Goal: Information Seeking & Learning: Learn about a topic

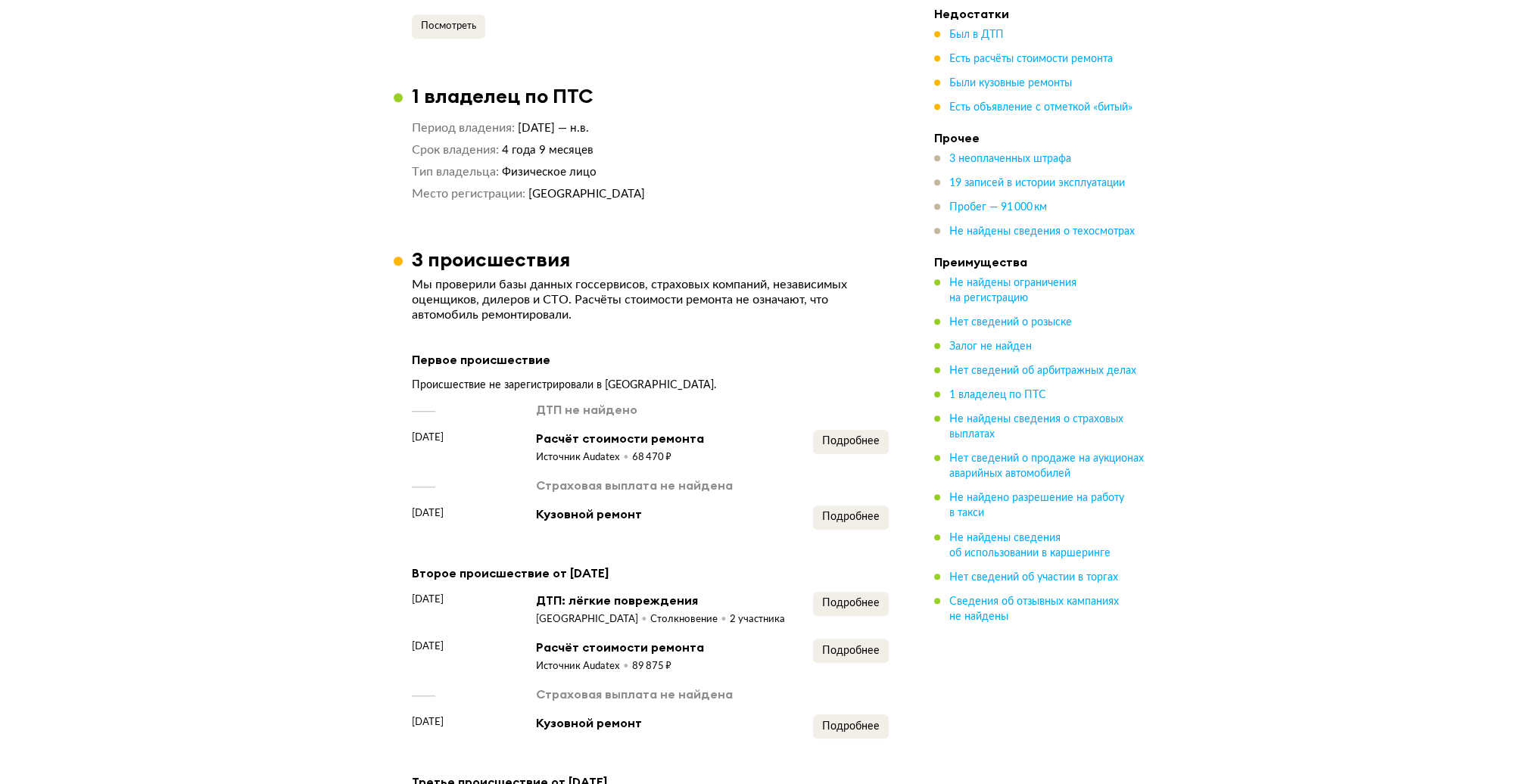
scroll to position [1816, 0]
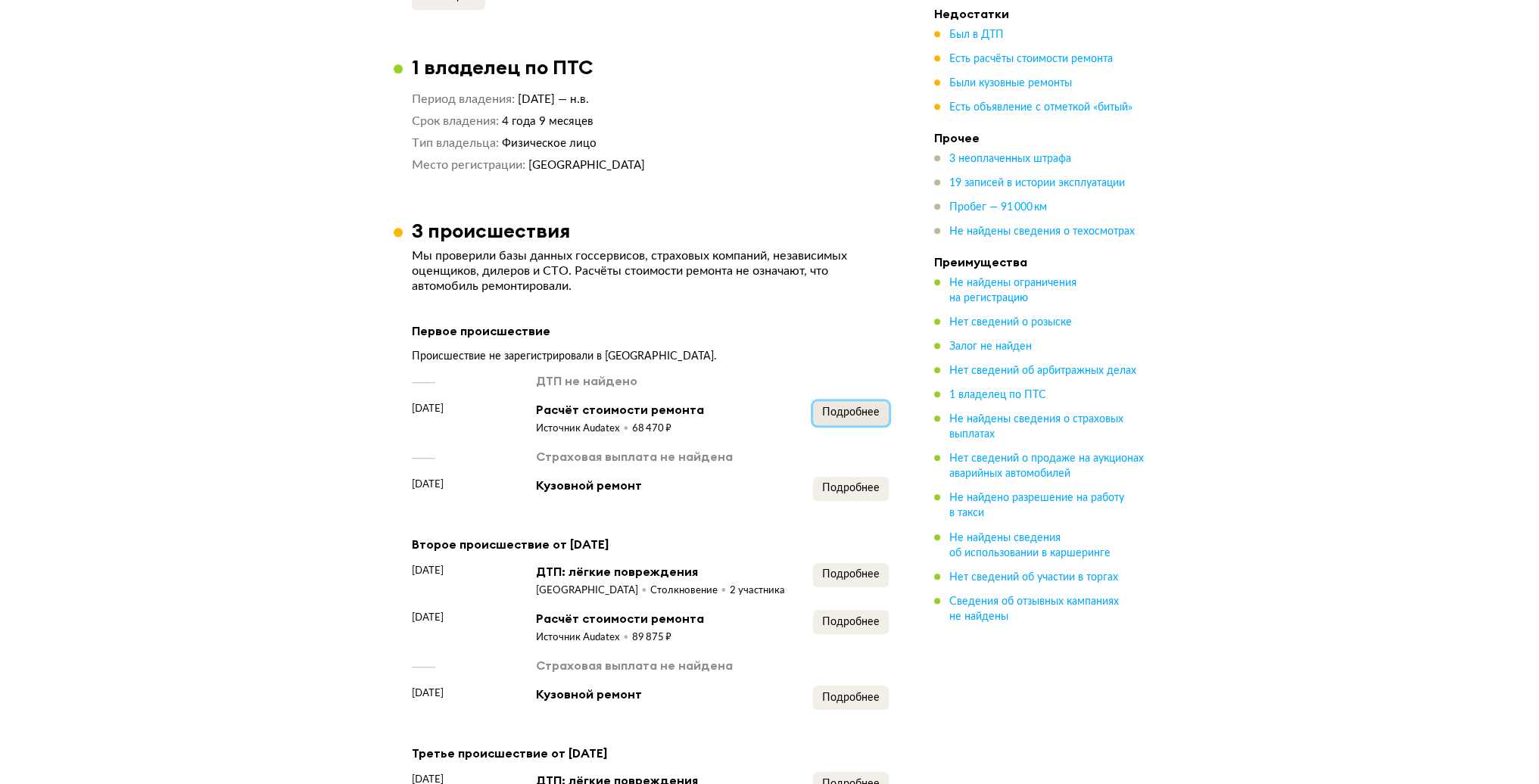
click at [851, 407] on span "Подробнее" at bounding box center [850, 412] width 57 height 11
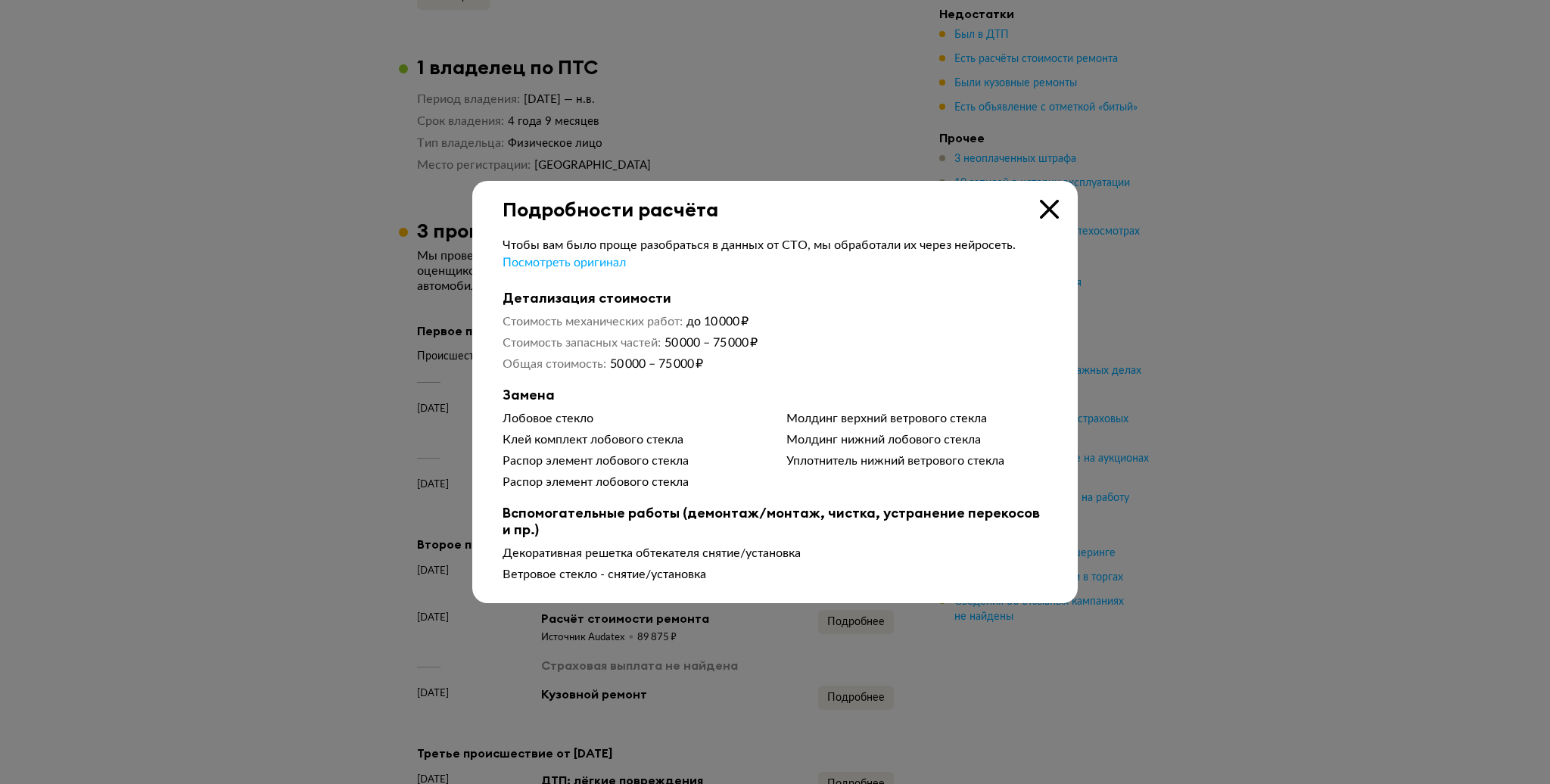
click at [1044, 207] on icon at bounding box center [1049, 209] width 19 height 19
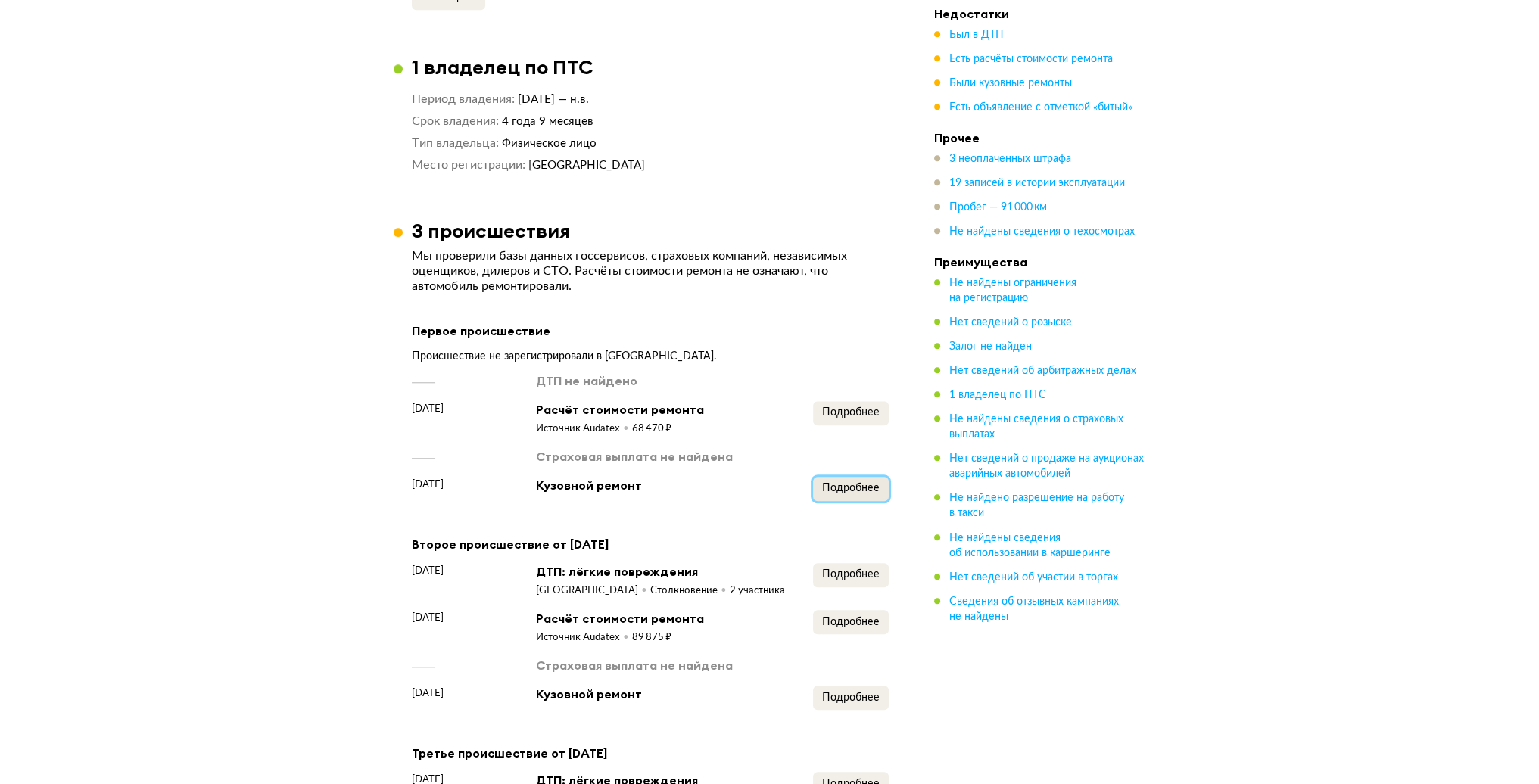
click at [857, 483] on span "Подробнее" at bounding box center [850, 488] width 57 height 11
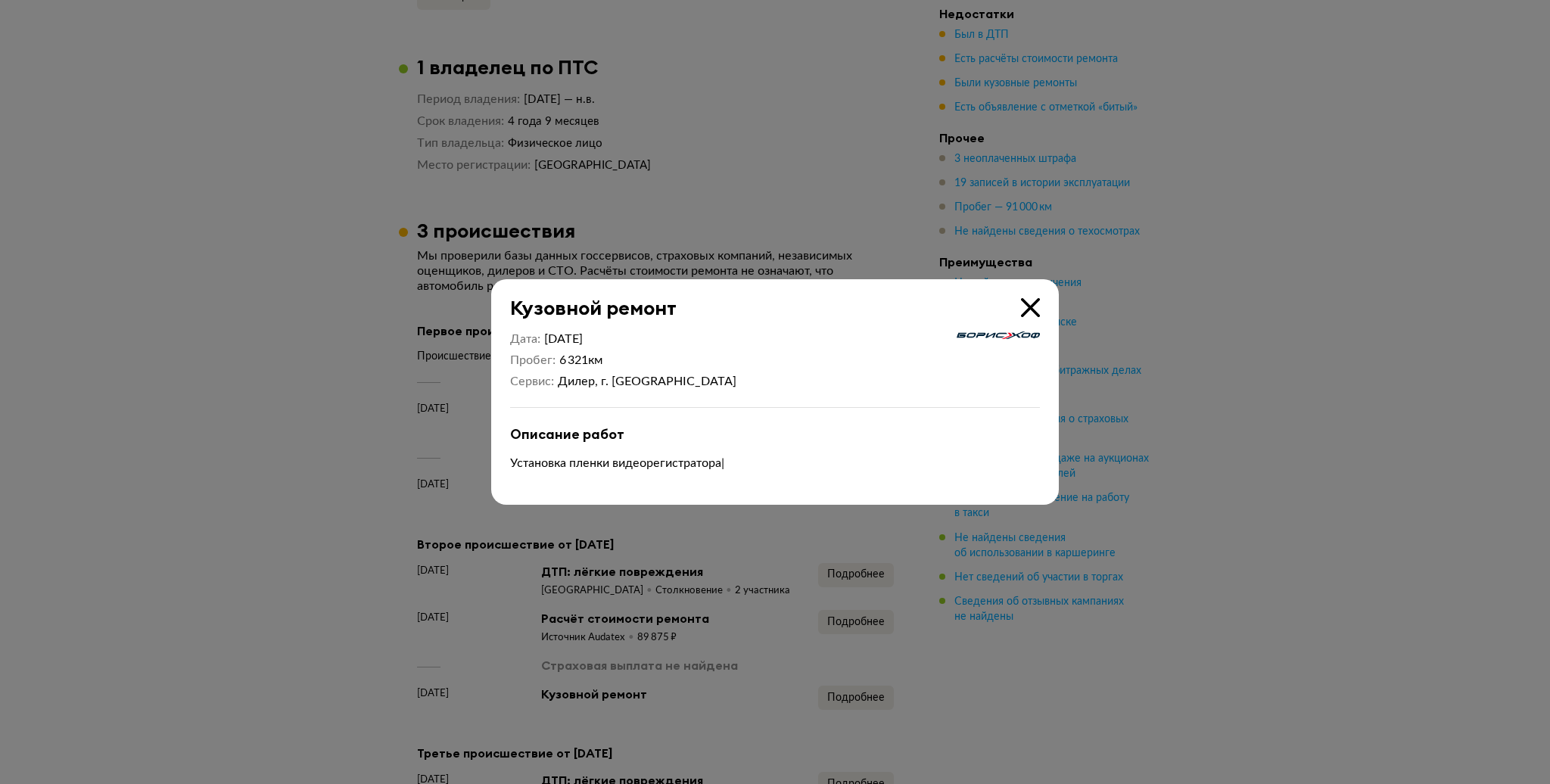
click at [1029, 303] on icon at bounding box center [1031, 308] width 19 height 19
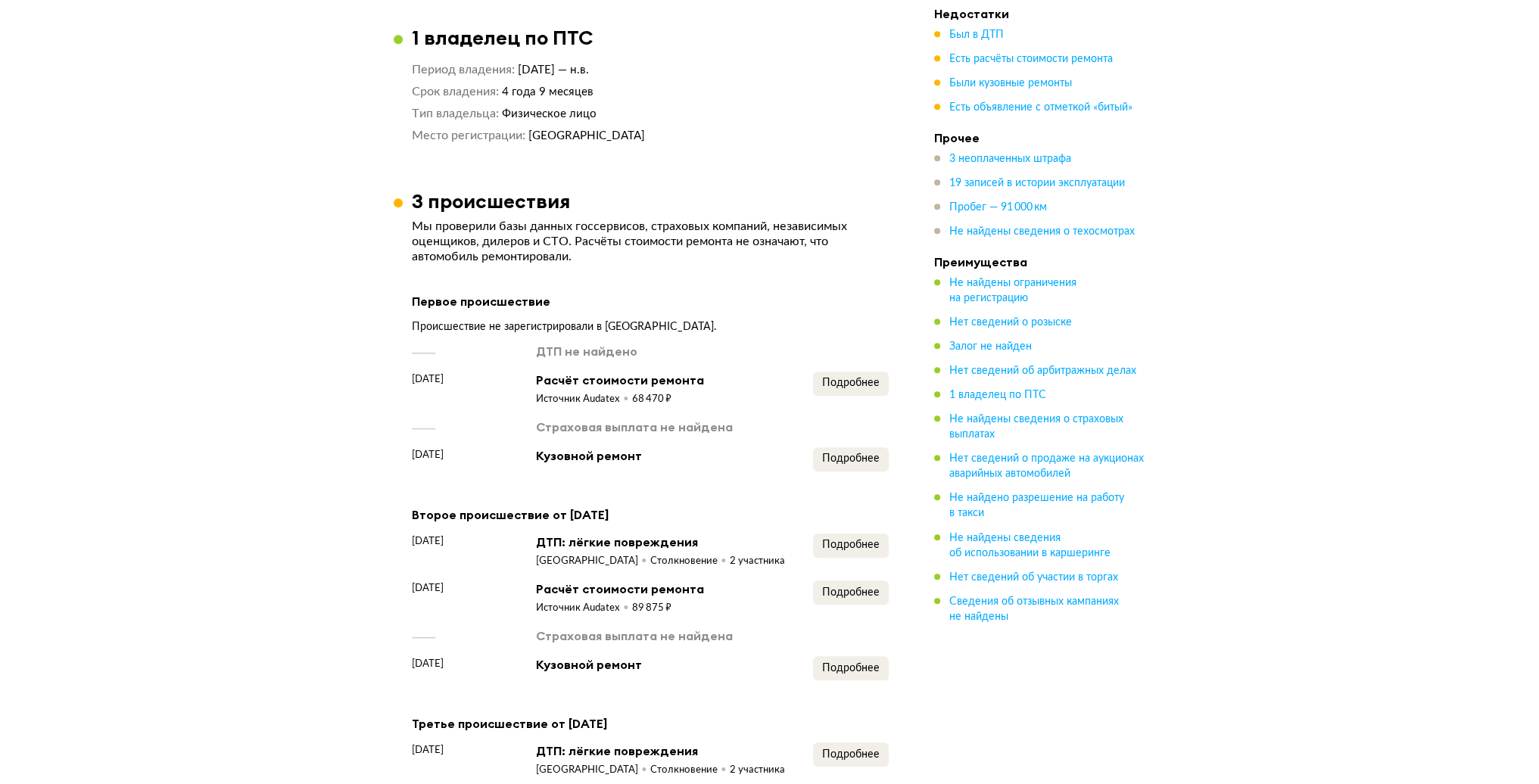
scroll to position [2119, 0]
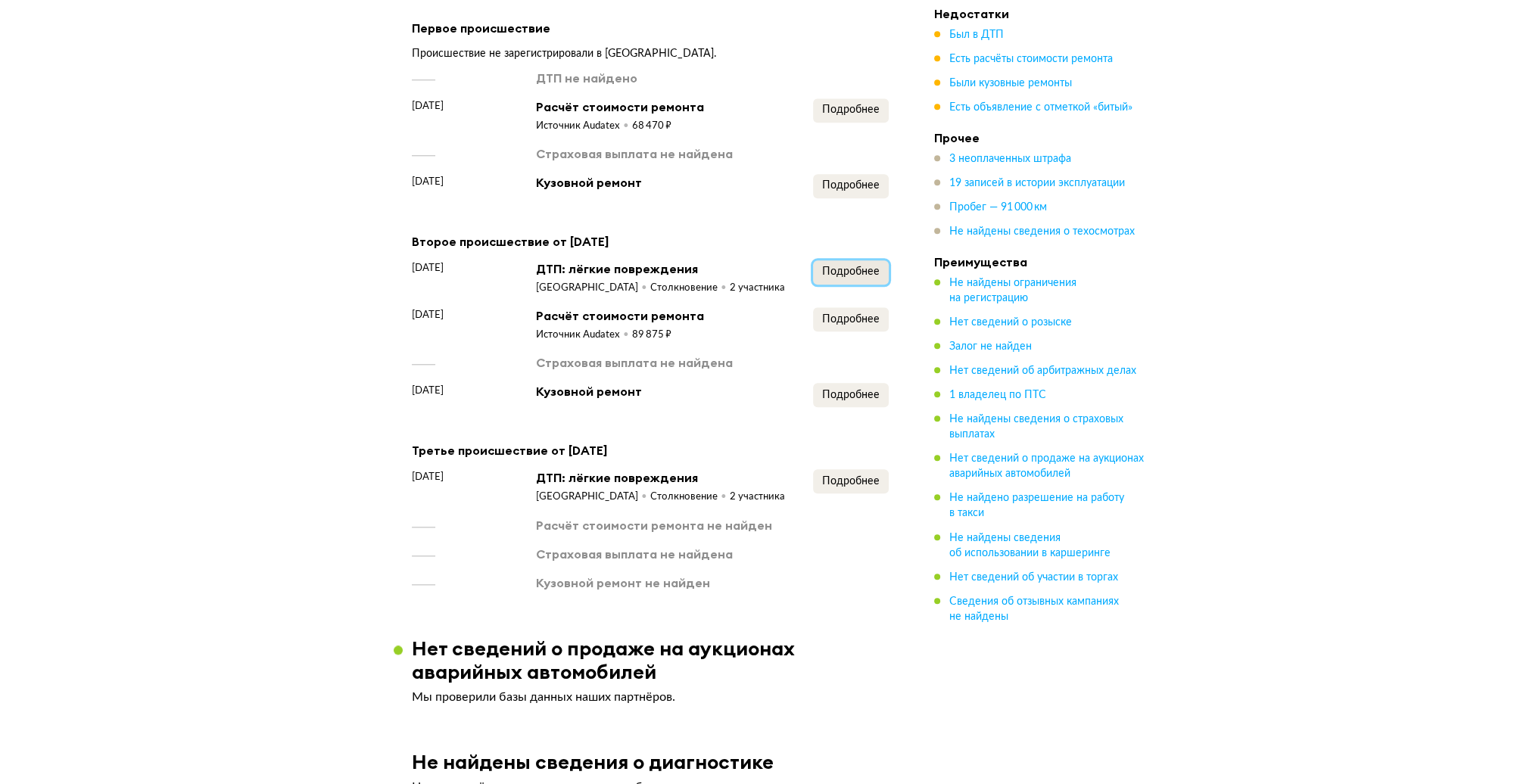
click at [857, 267] on span "Подробнее" at bounding box center [850, 272] width 57 height 11
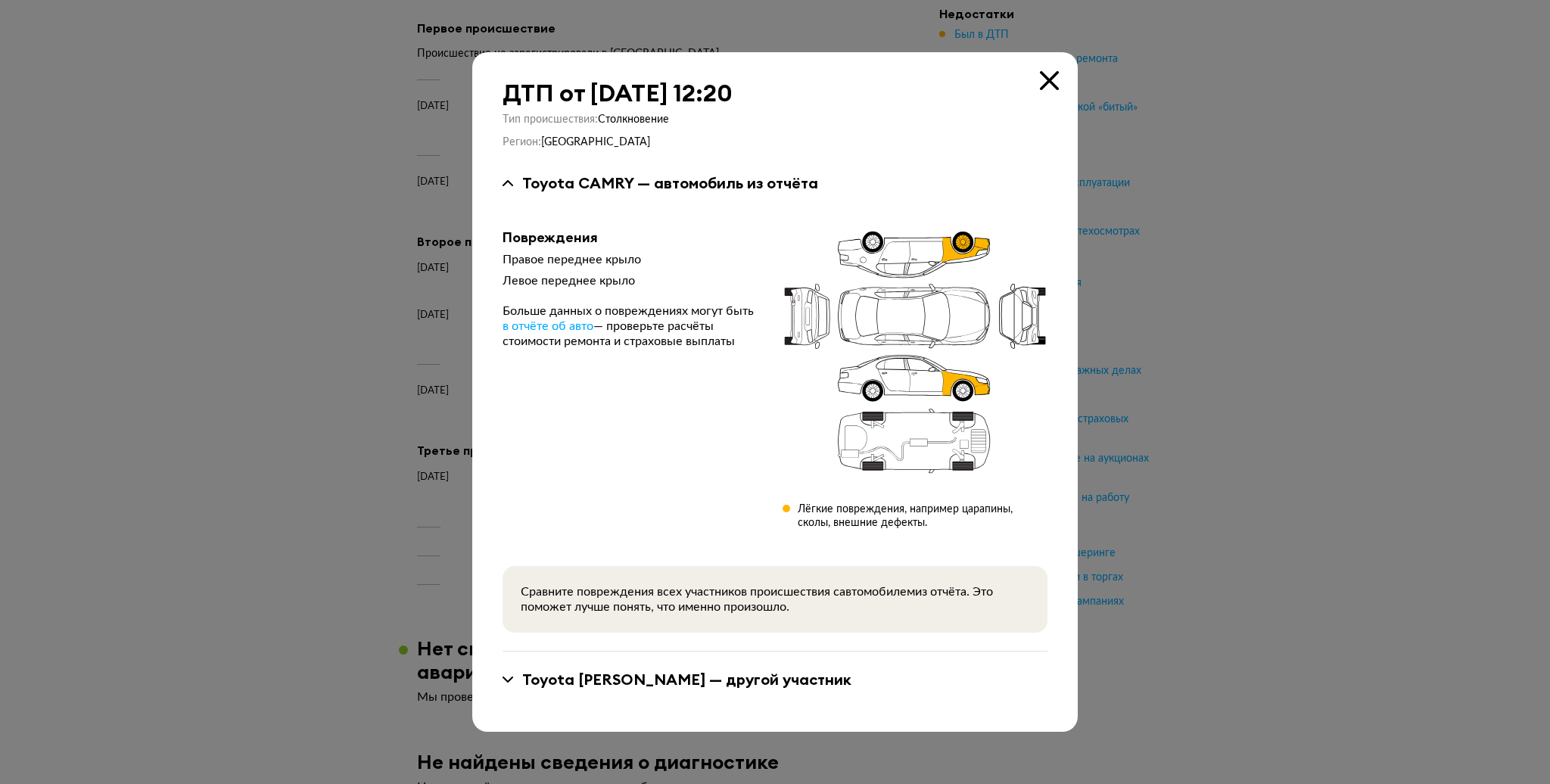
click at [1053, 81] on icon at bounding box center [1049, 80] width 19 height 19
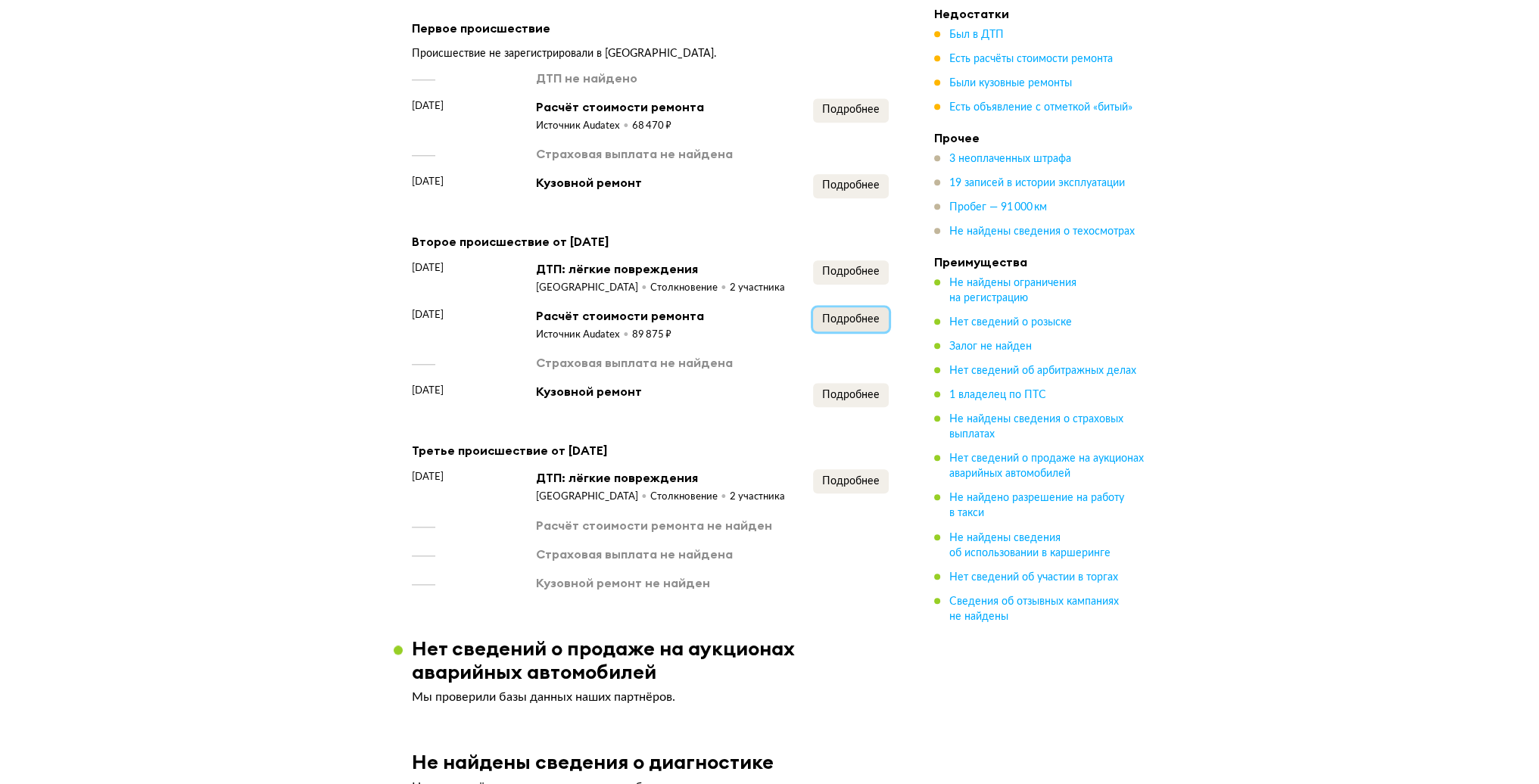
click at [851, 318] on span "Подробнее" at bounding box center [850, 318] width 57 height 11
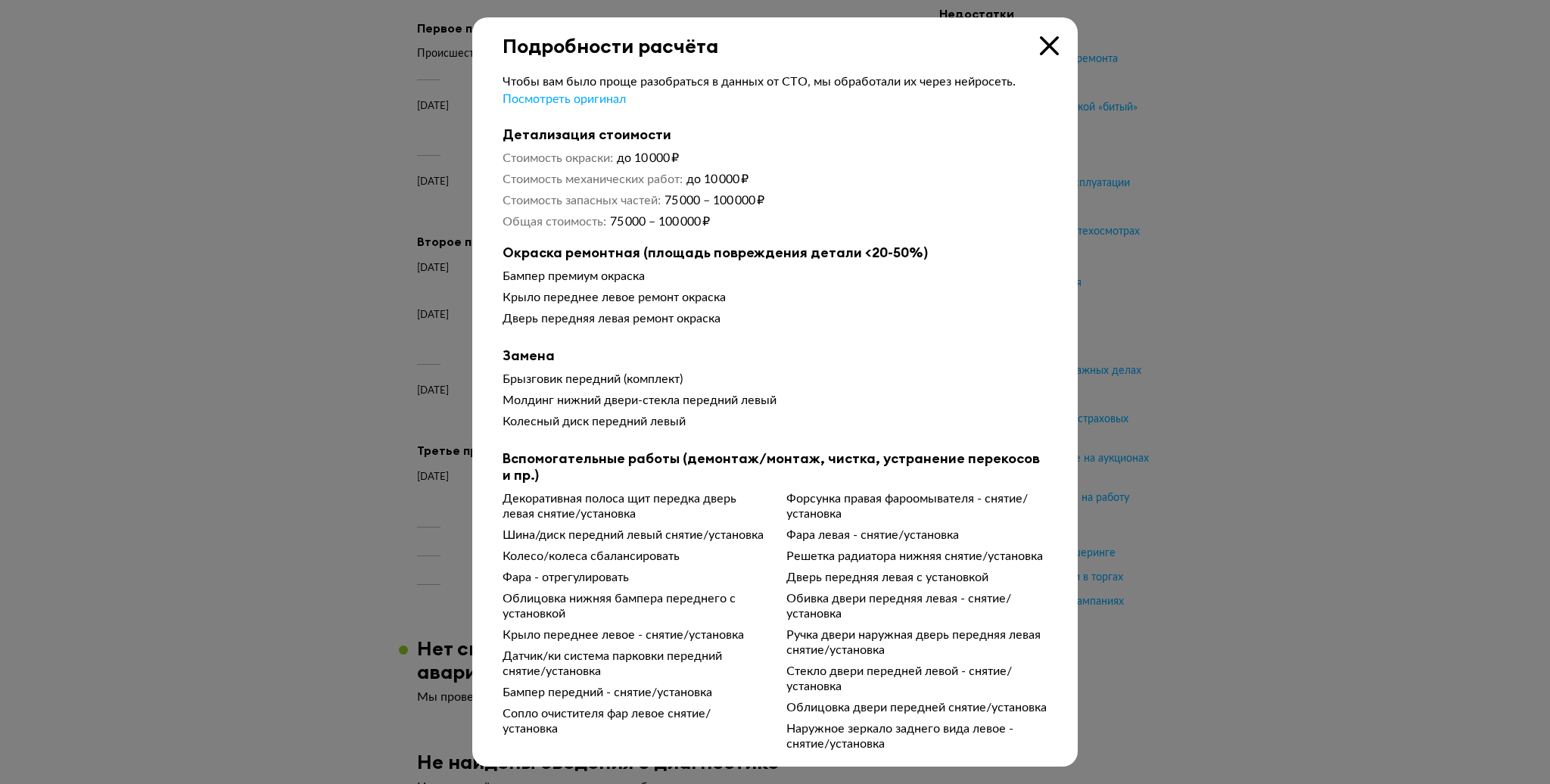
click at [1044, 44] on icon at bounding box center [1049, 46] width 19 height 19
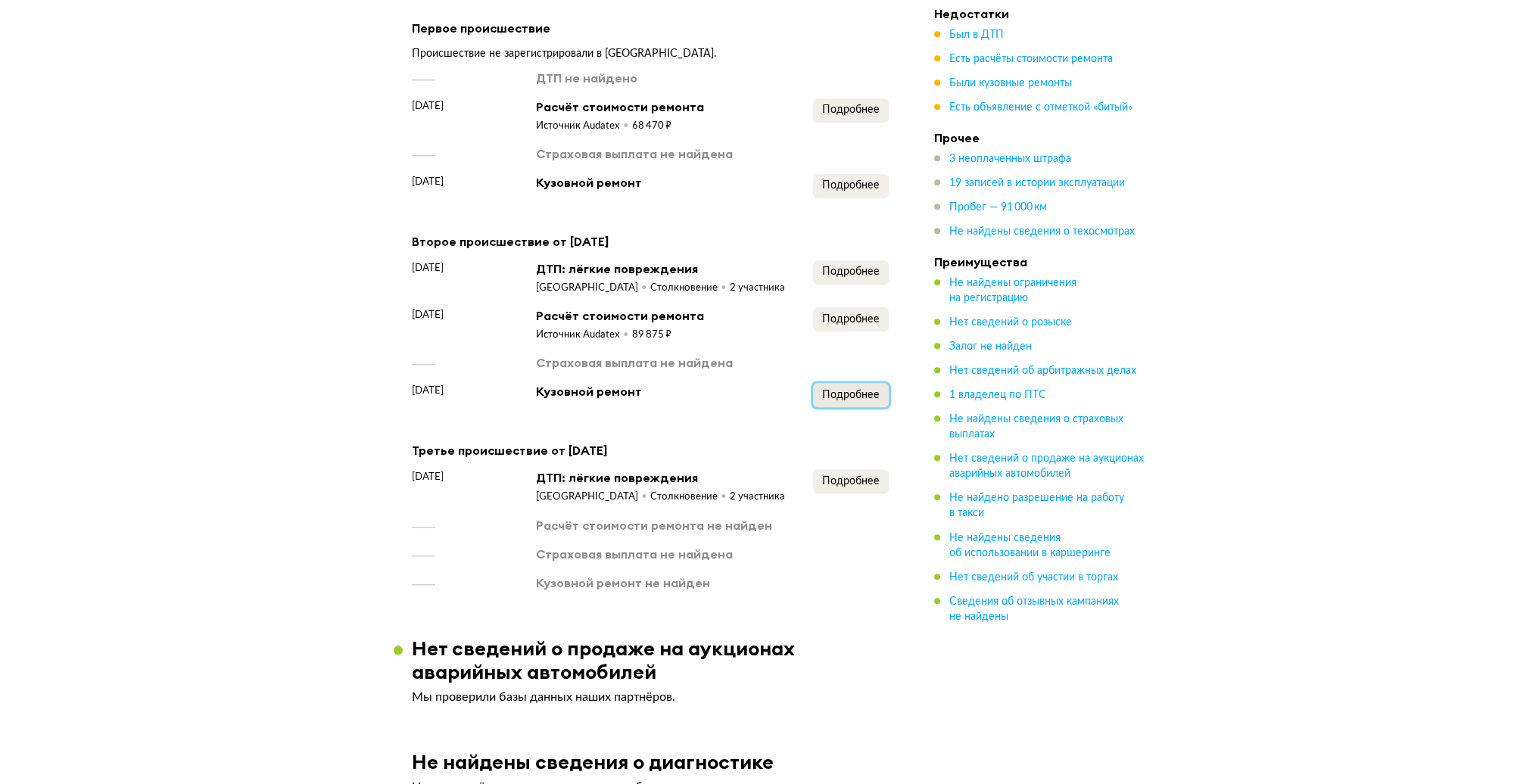
click at [850, 394] on span "Подробнее" at bounding box center [850, 395] width 57 height 11
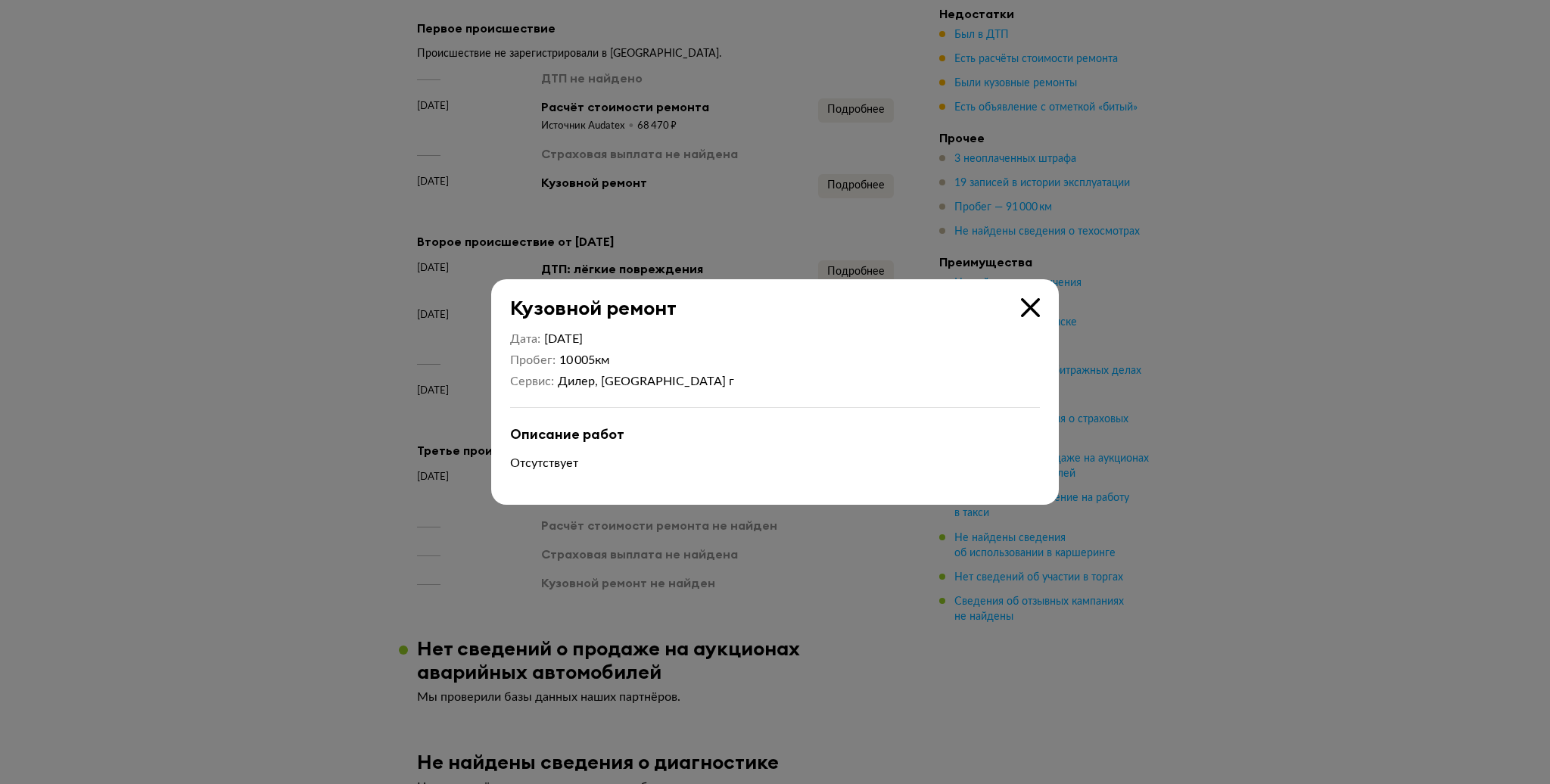
click at [1029, 305] on icon at bounding box center [1031, 308] width 19 height 19
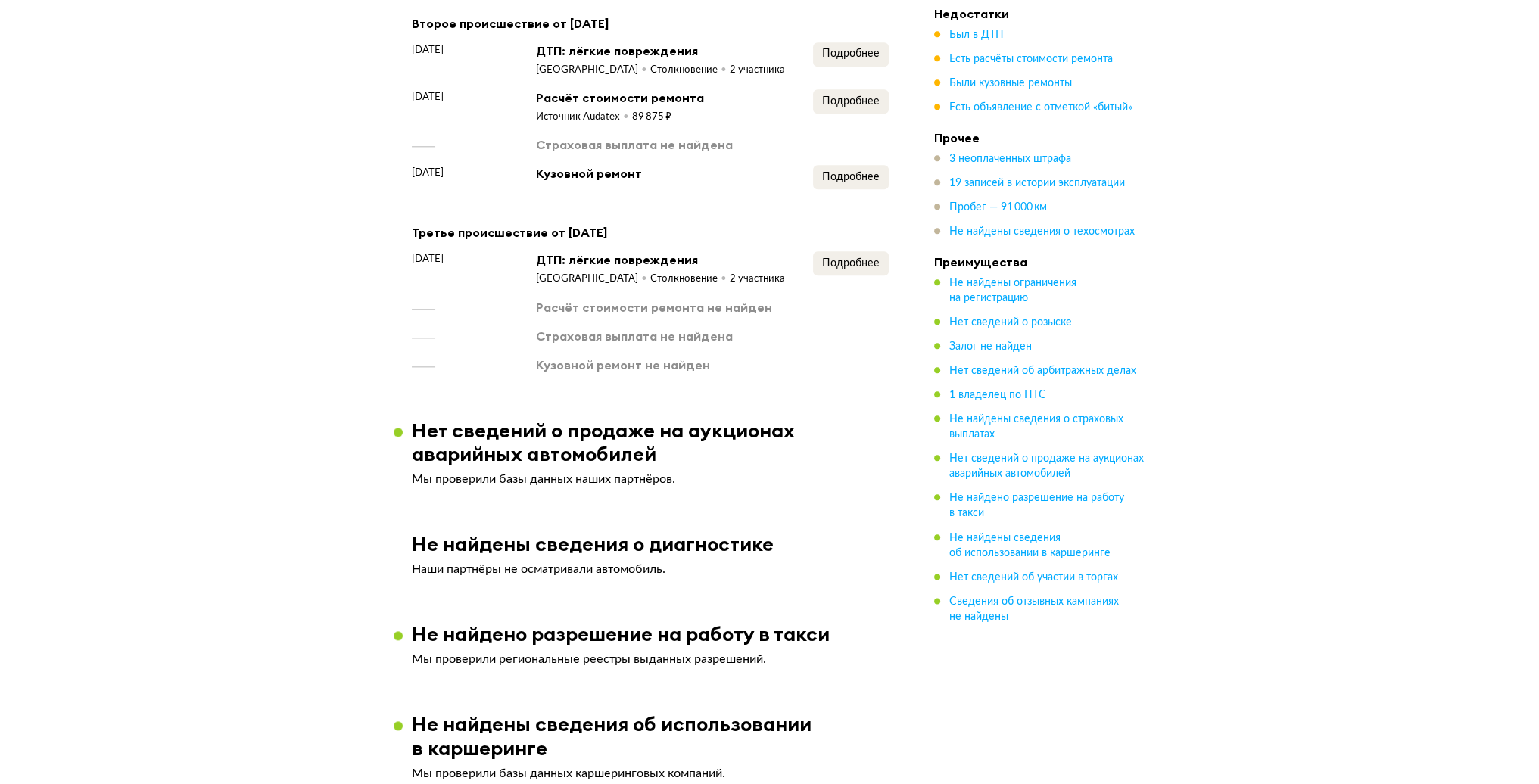
scroll to position [2345, 0]
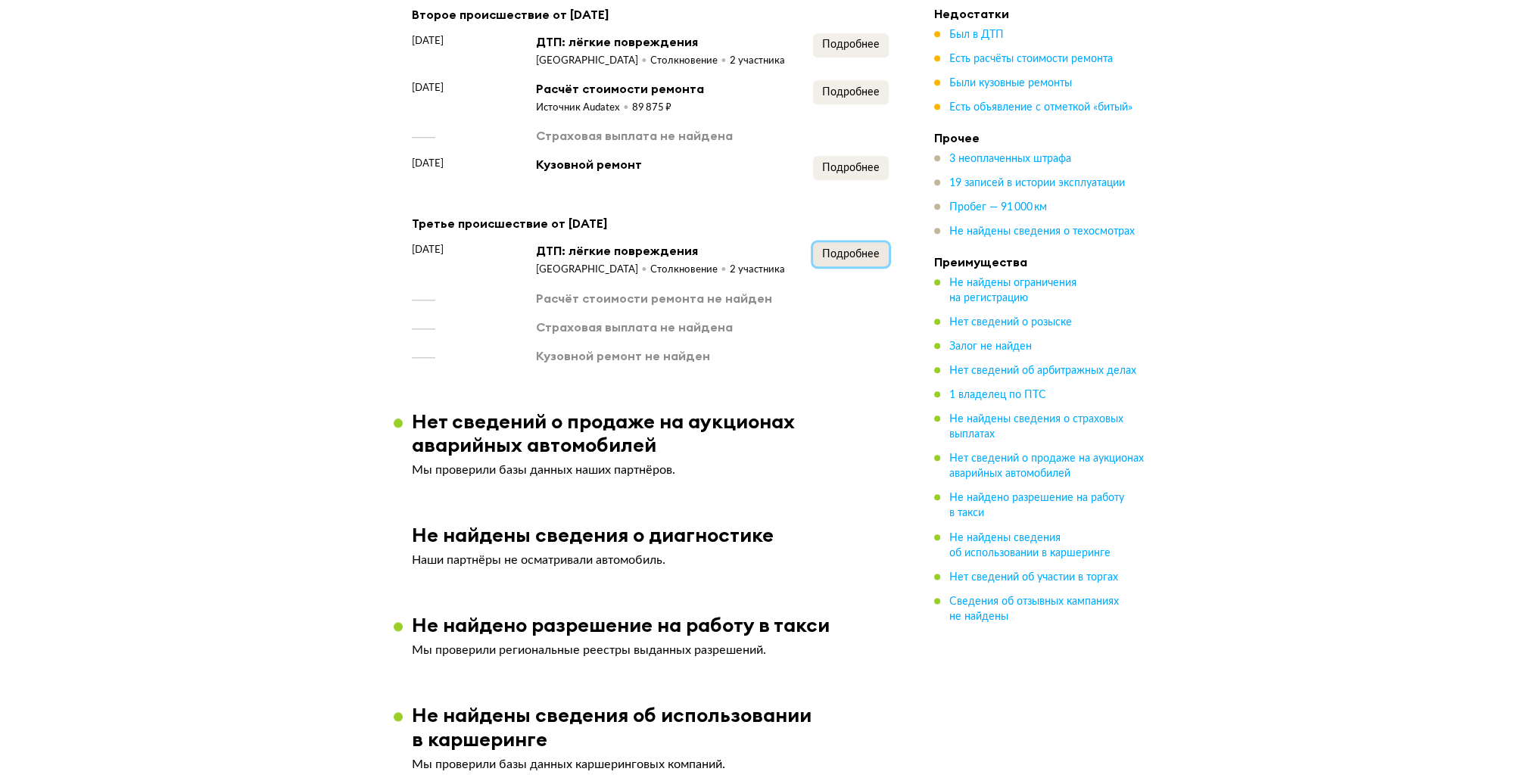
click at [863, 256] on span "Подробнее" at bounding box center [850, 253] width 57 height 11
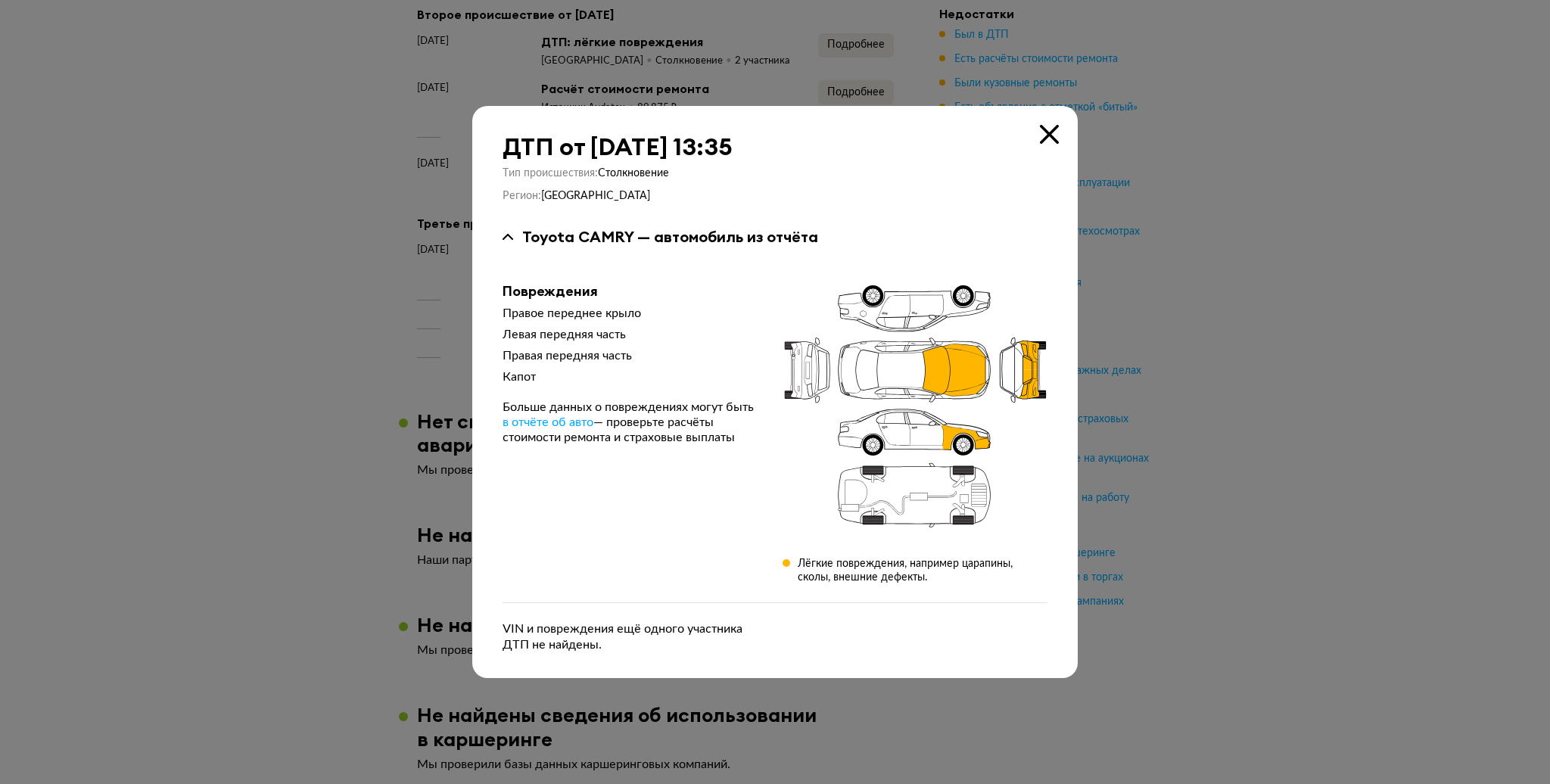
click at [1052, 135] on icon at bounding box center [1049, 135] width 19 height 19
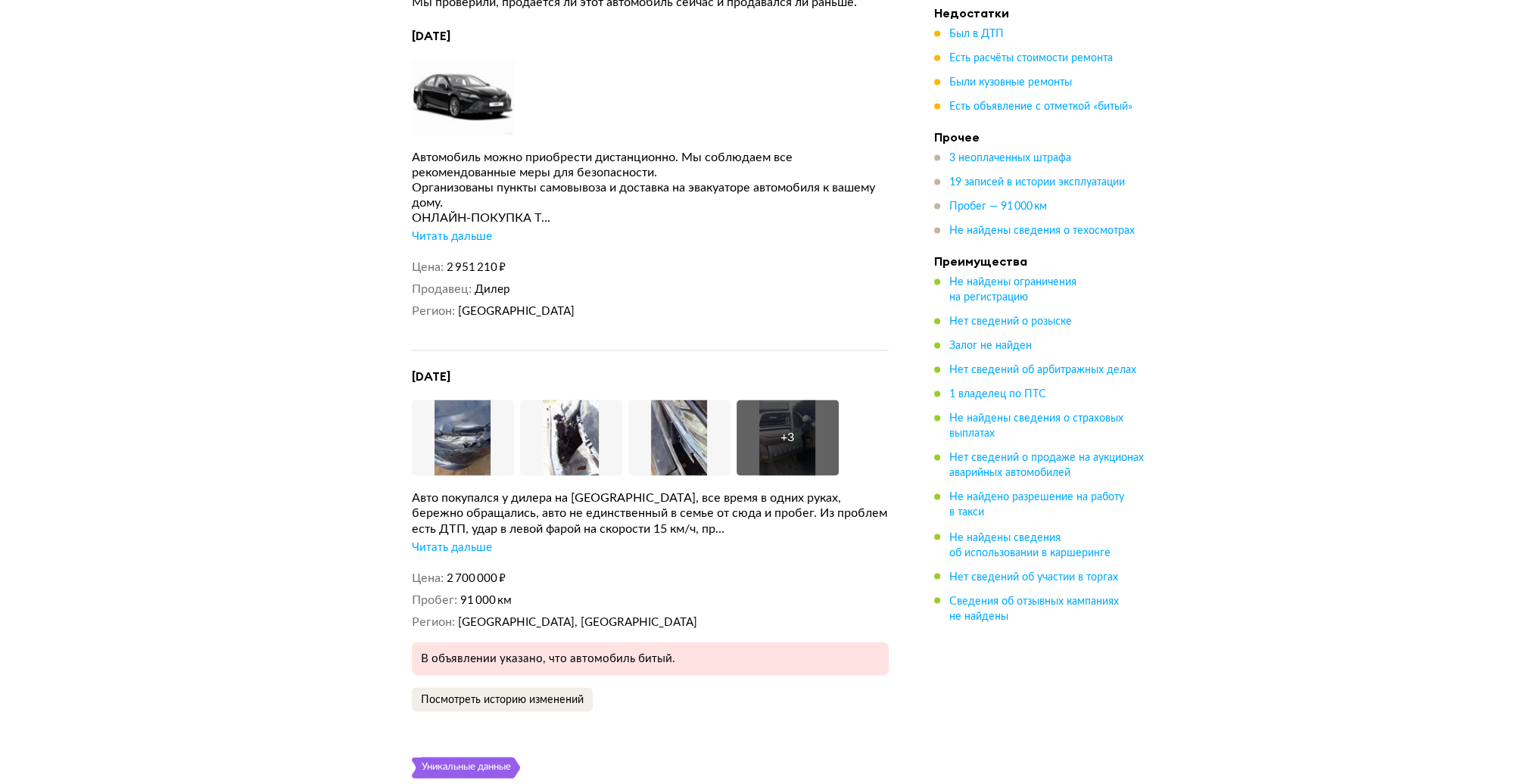
scroll to position [3329, 0]
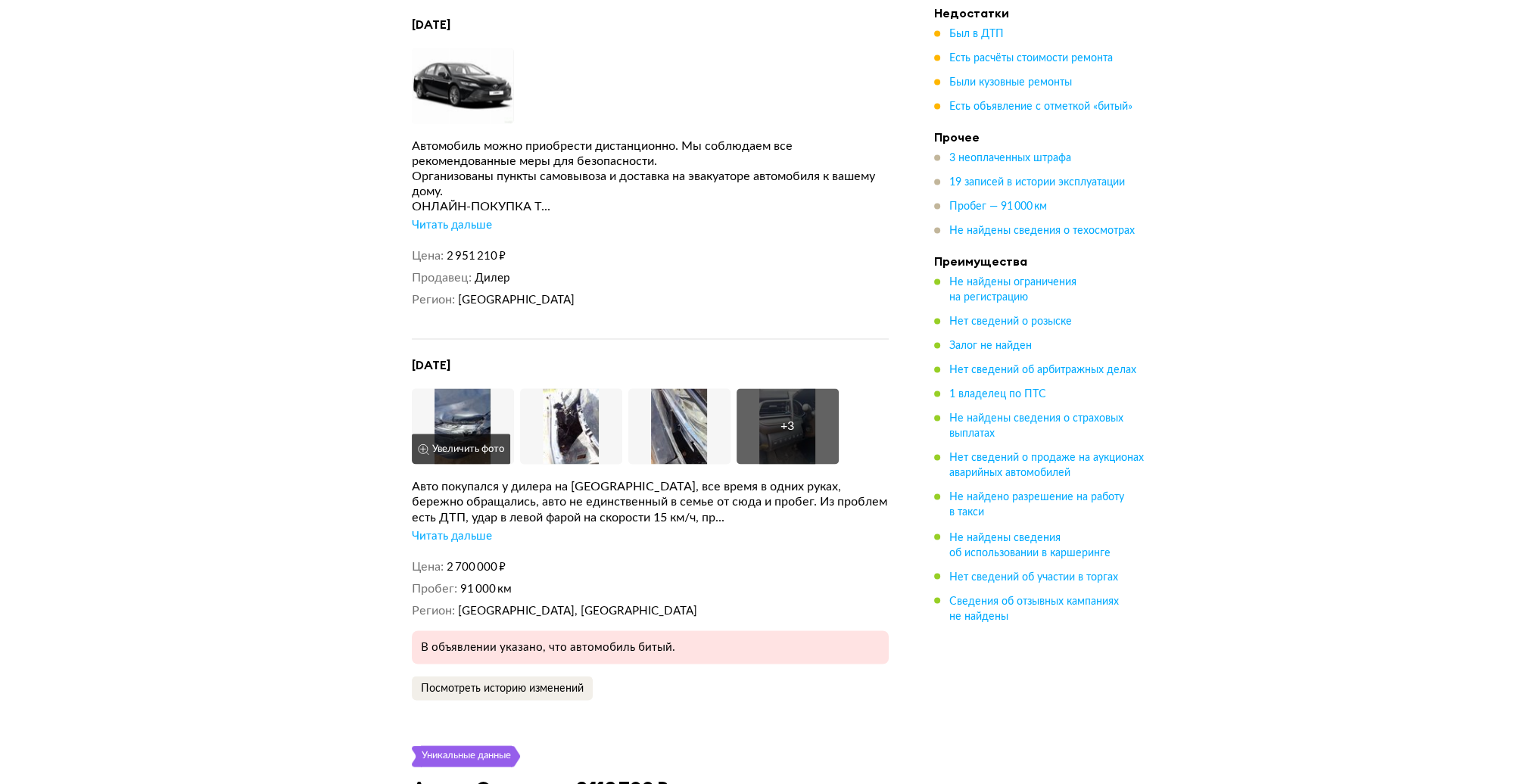
click at [457, 423] on img at bounding box center [463, 425] width 102 height 76
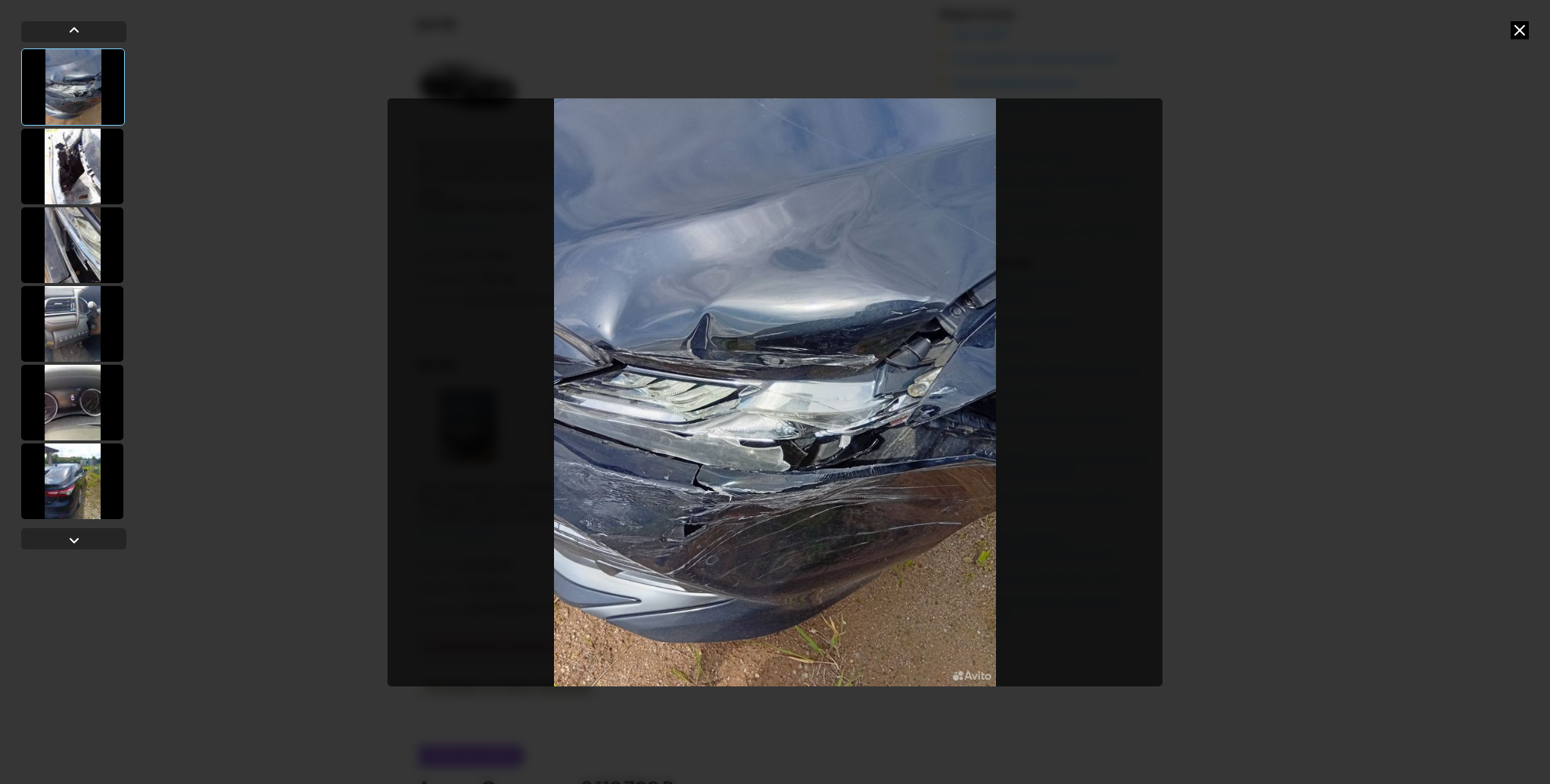
click at [56, 161] on div at bounding box center [72, 166] width 102 height 76
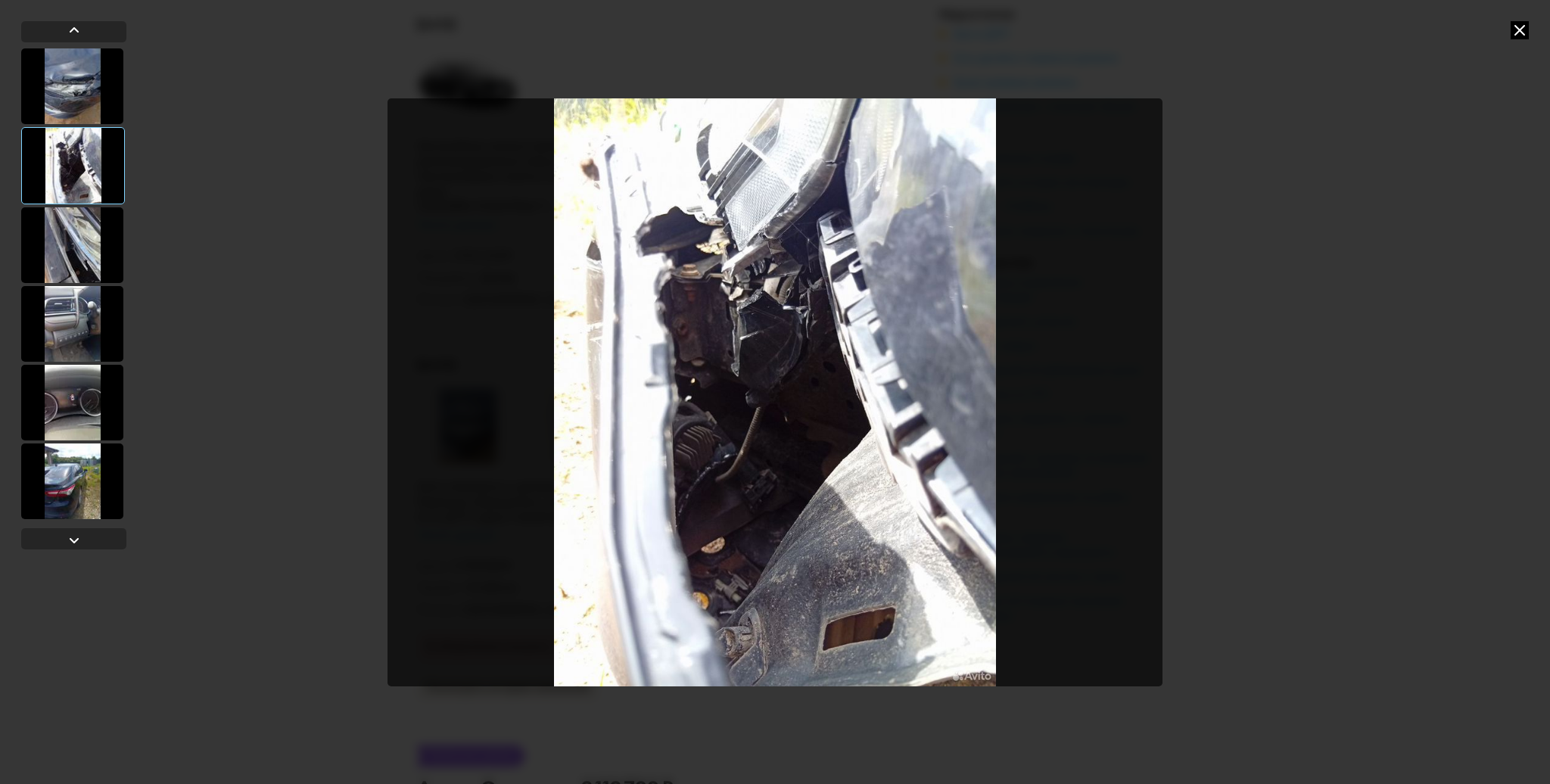
click at [68, 245] on div at bounding box center [72, 245] width 102 height 76
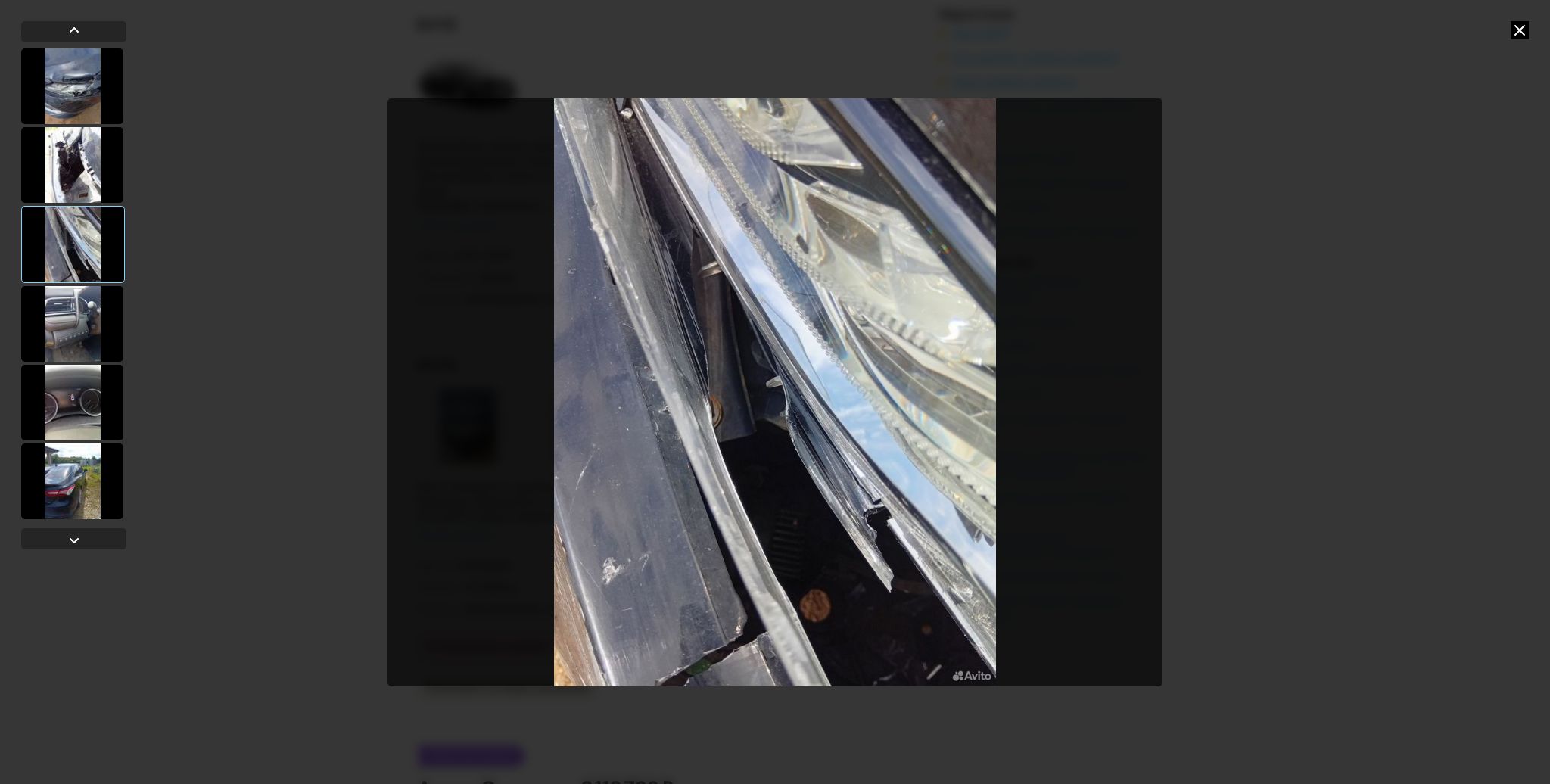
click at [76, 330] on div at bounding box center [72, 323] width 102 height 76
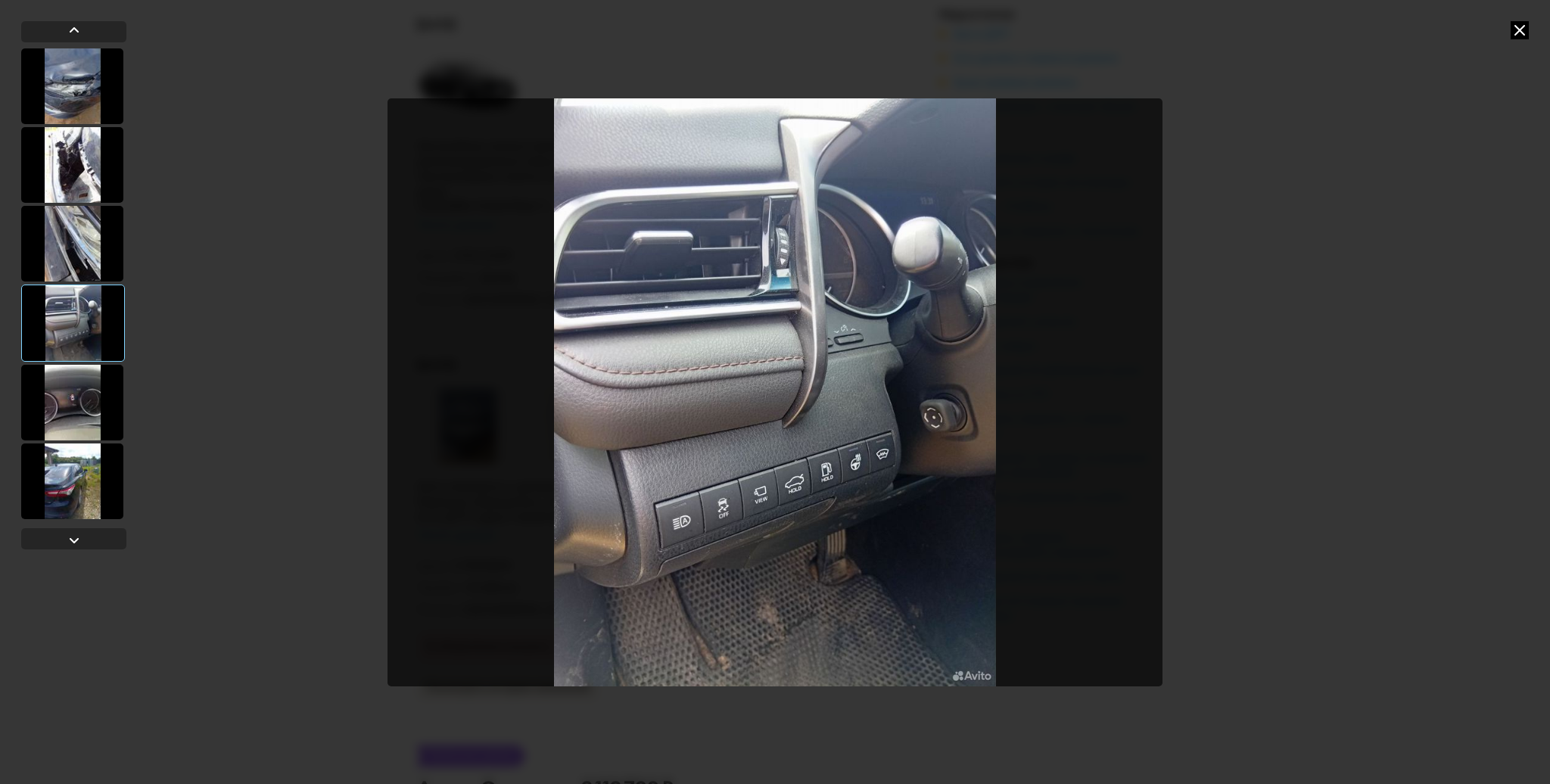
click at [76, 410] on div at bounding box center [72, 402] width 102 height 76
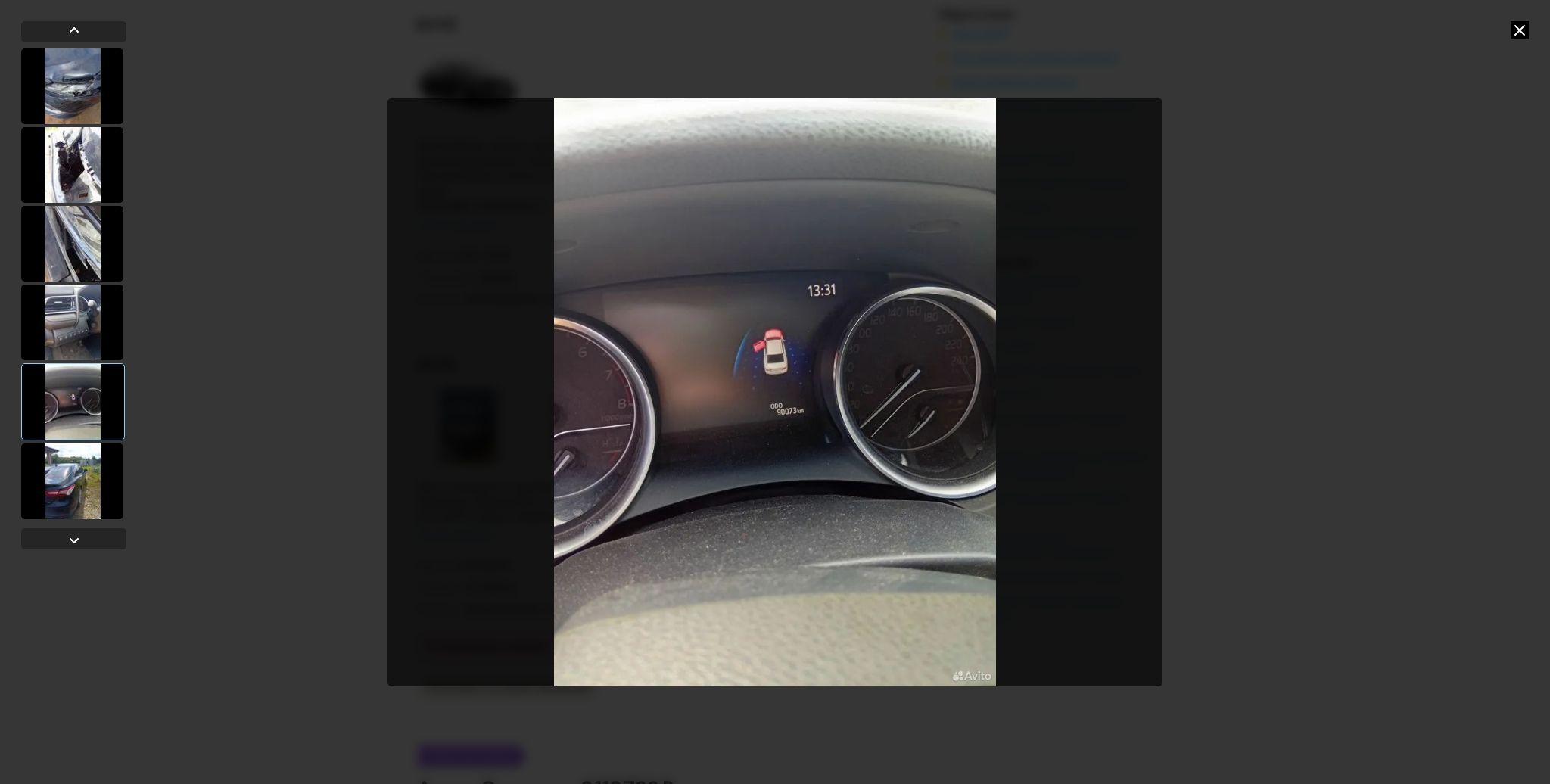
click at [79, 479] on div at bounding box center [72, 481] width 102 height 76
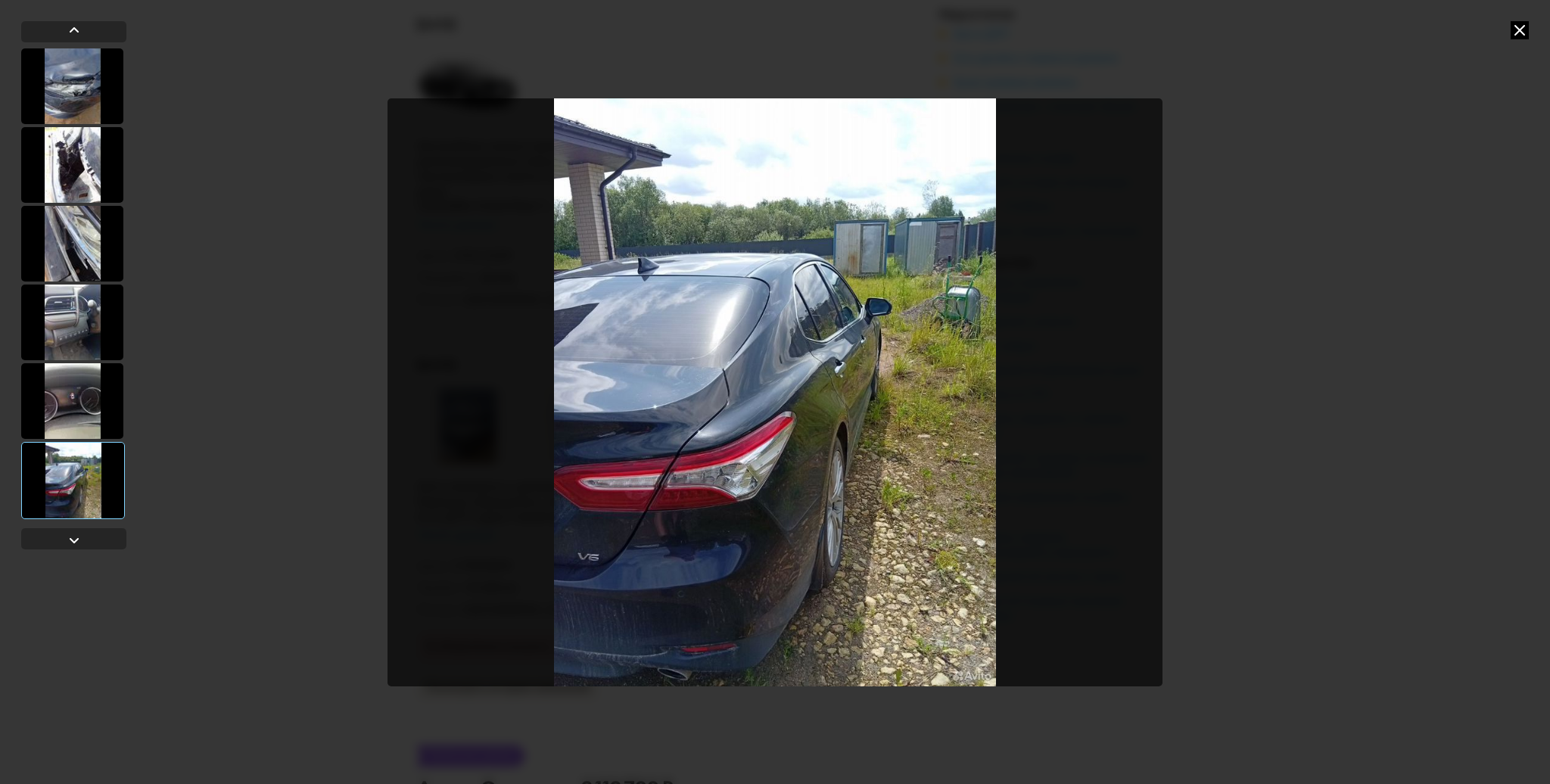
click at [1522, 31] on icon at bounding box center [1519, 30] width 18 height 18
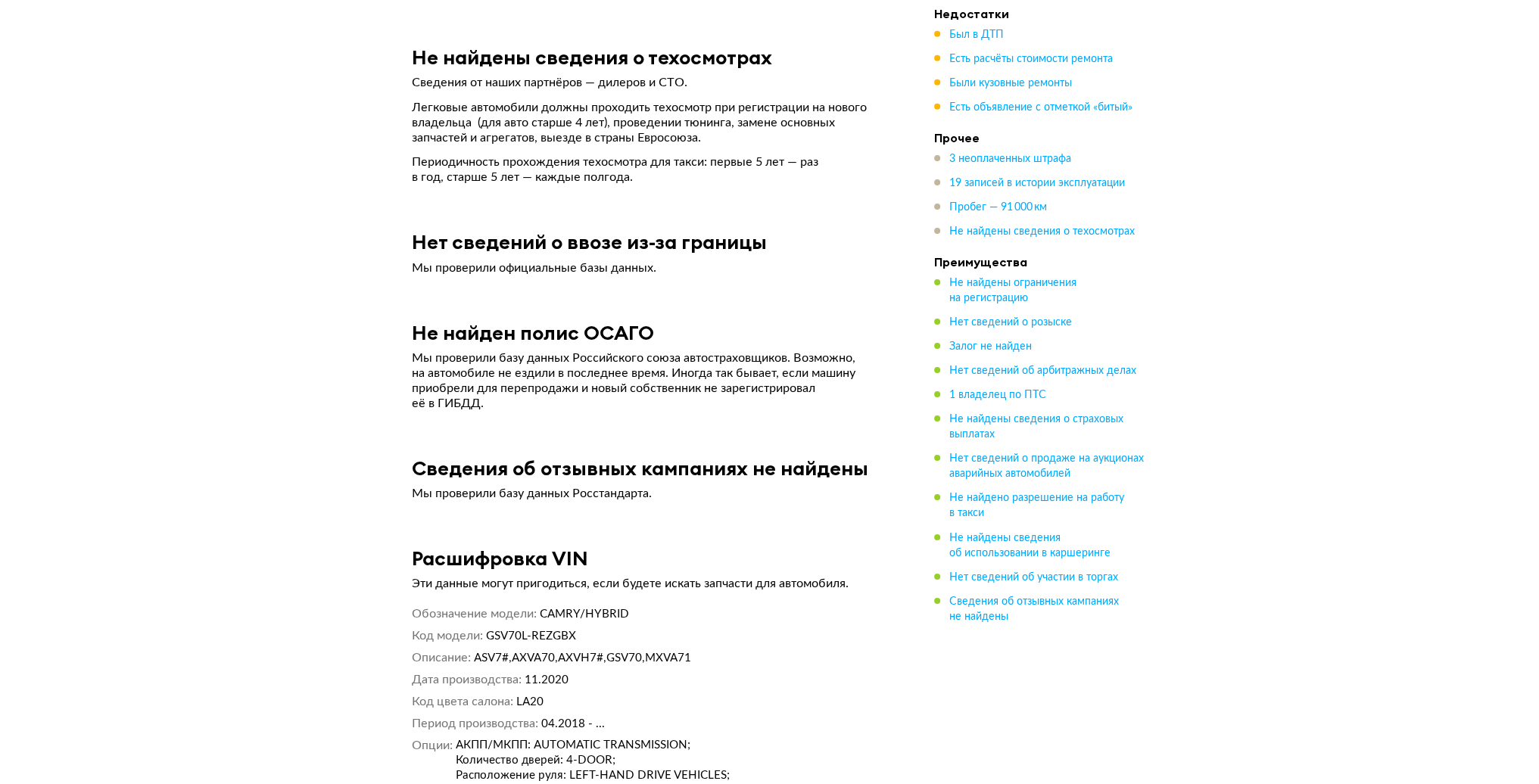
scroll to position [6507, 0]
